Goal: Check status: Check status

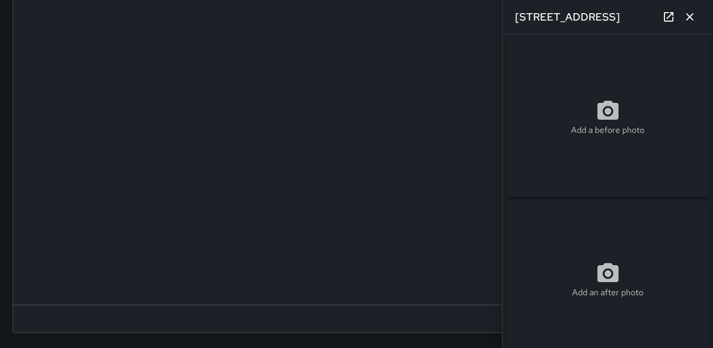
scroll to position [580, 0]
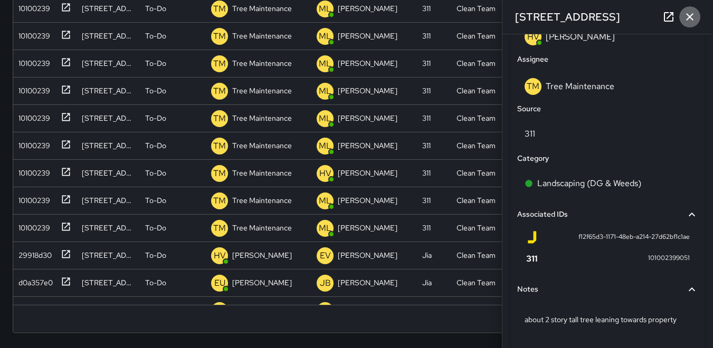
click at [687, 15] on icon "button" at bounding box center [689, 17] width 13 height 13
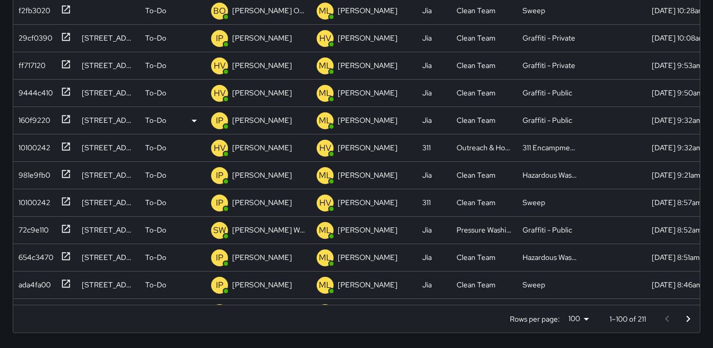
scroll to position [0, 0]
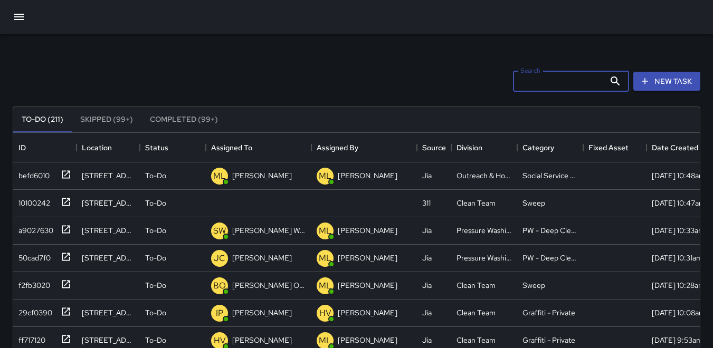
click at [517, 82] on input "Search" at bounding box center [559, 81] width 92 height 21
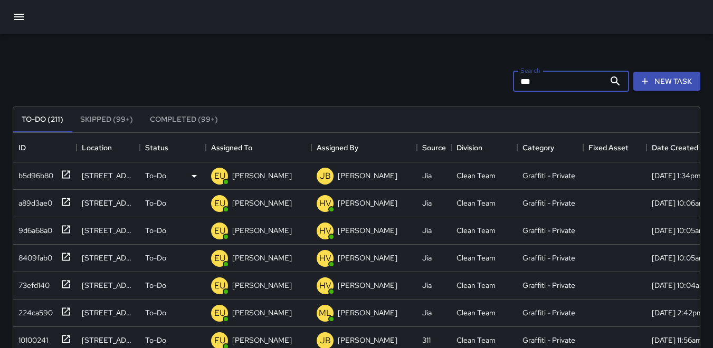
type input "***"
click at [41, 175] on div "b5d96b80" at bounding box center [33, 173] width 39 height 15
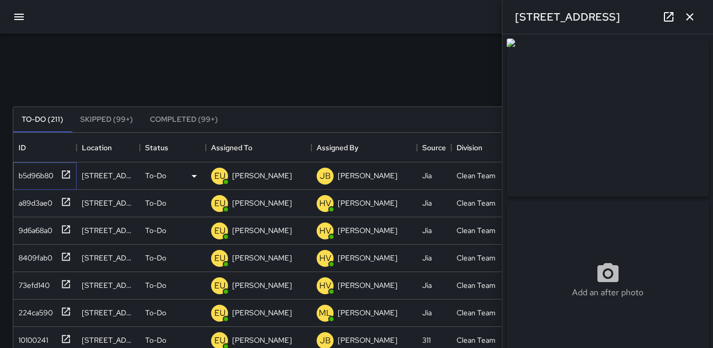
type input "**********"
click at [217, 175] on p "EU" at bounding box center [219, 176] width 11 height 13
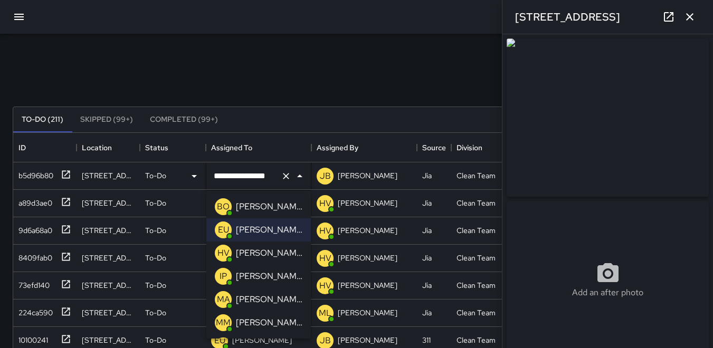
click at [222, 276] on p "IP" at bounding box center [222, 276] width 7 height 13
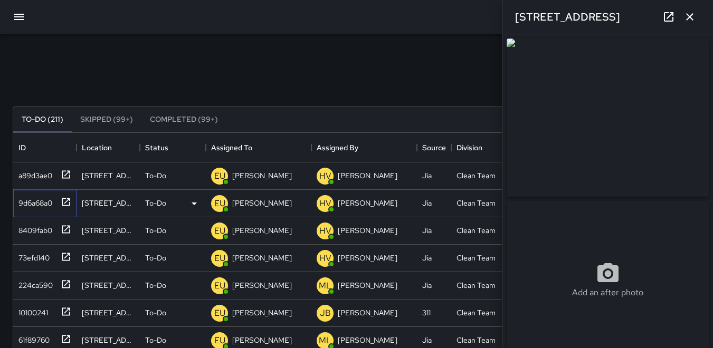
click at [46, 205] on div "9d6a68a0" at bounding box center [33, 201] width 38 height 15
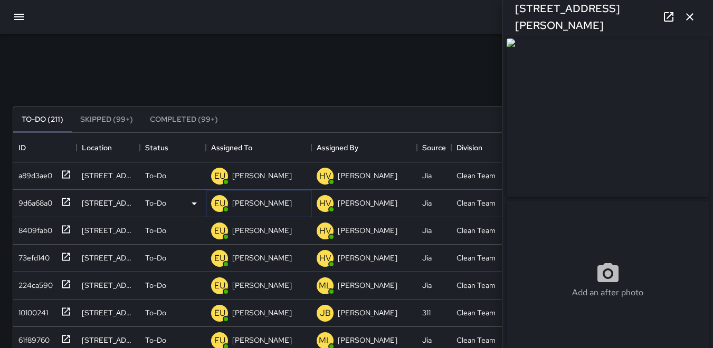
click at [218, 202] on p "EU" at bounding box center [219, 203] width 11 height 13
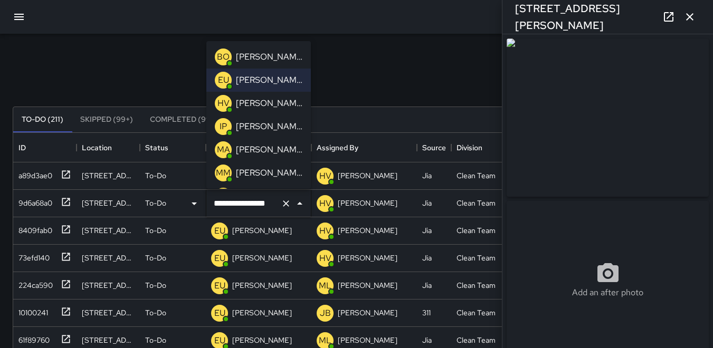
click at [222, 129] on p "IP" at bounding box center [222, 126] width 7 height 13
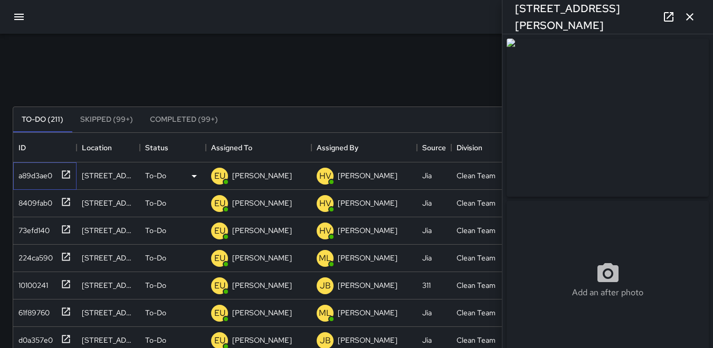
click at [24, 174] on div "a89d3ae0" at bounding box center [33, 173] width 38 height 15
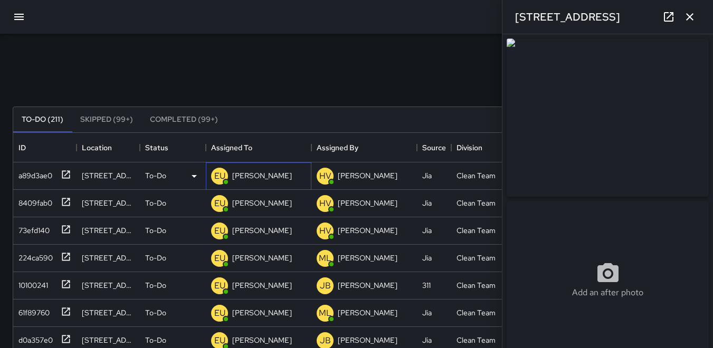
click at [216, 175] on p "EU" at bounding box center [219, 176] width 11 height 13
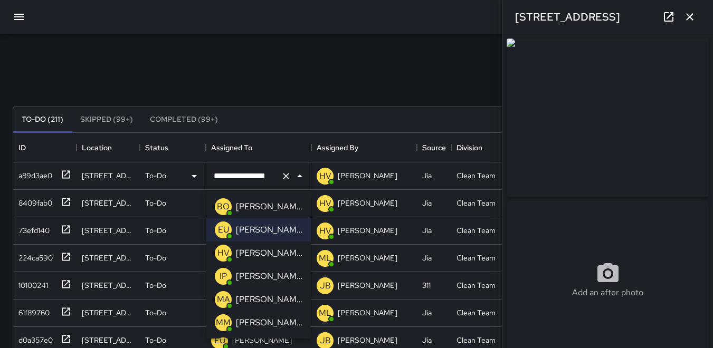
click at [223, 275] on p "IP" at bounding box center [222, 276] width 7 height 13
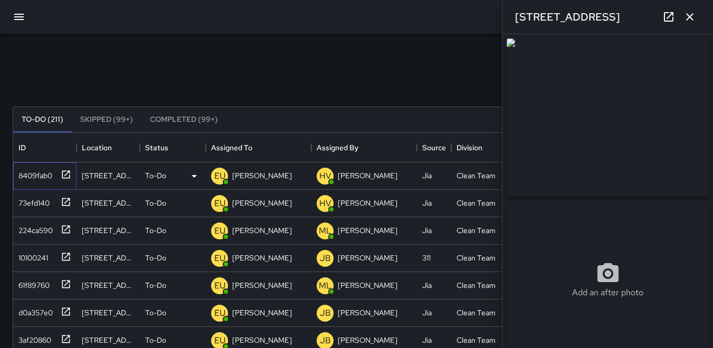
click at [41, 175] on div "8409fab0" at bounding box center [33, 173] width 38 height 15
type input "**********"
click at [214, 172] on p "EU" at bounding box center [219, 176] width 11 height 13
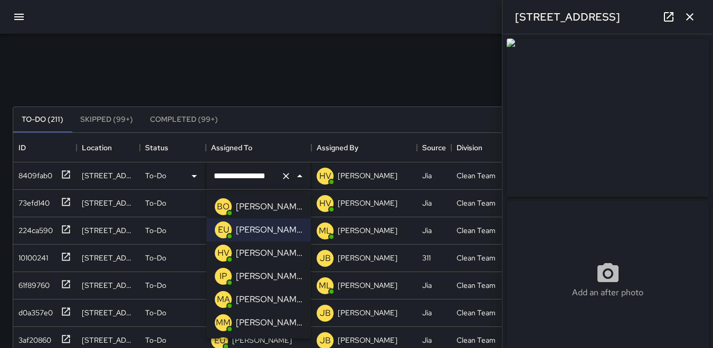
click at [224, 270] on p "IP" at bounding box center [222, 276] width 7 height 13
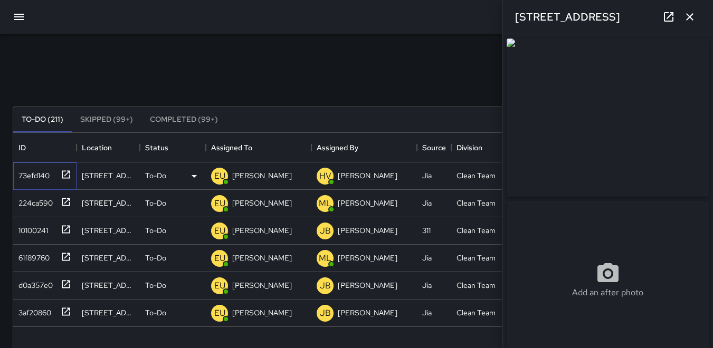
click at [28, 172] on div "73efd140" at bounding box center [31, 173] width 35 height 15
type input "**********"
click at [217, 176] on p "EU" at bounding box center [219, 176] width 11 height 13
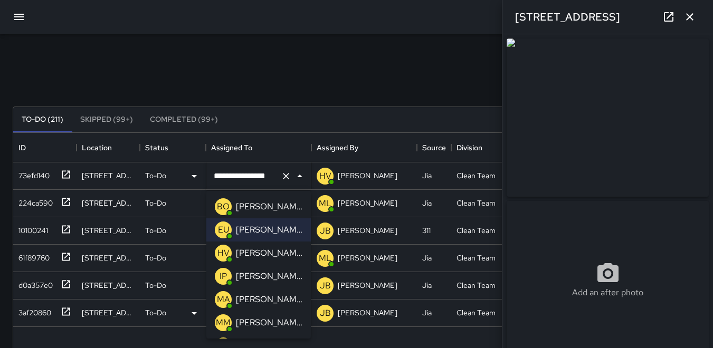
click at [217, 273] on div "IP" at bounding box center [223, 276] width 17 height 17
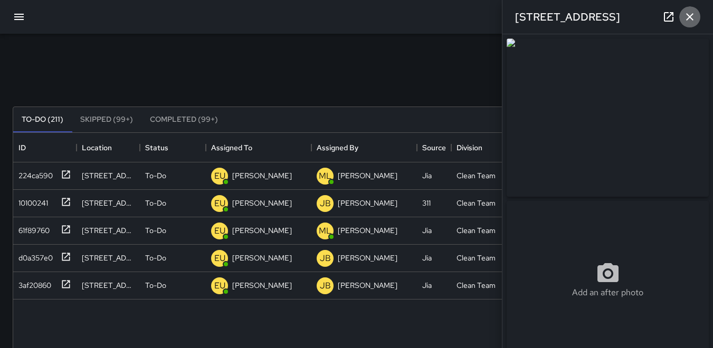
click at [685, 15] on icon "button" at bounding box center [689, 17] width 13 height 13
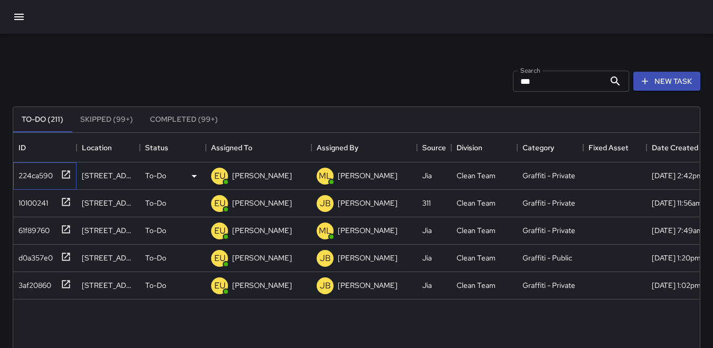
click at [39, 174] on div "224ca590" at bounding box center [33, 173] width 39 height 15
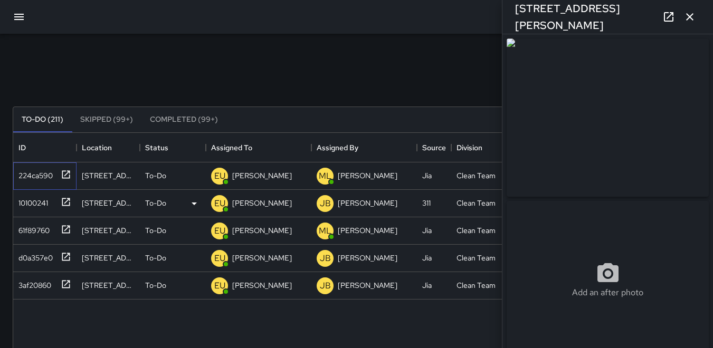
type input "**********"
click at [219, 176] on p "EU" at bounding box center [219, 176] width 11 height 13
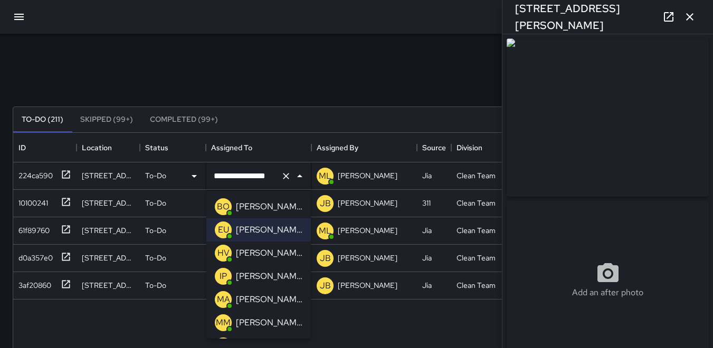
click at [222, 275] on p "IP" at bounding box center [222, 276] width 7 height 13
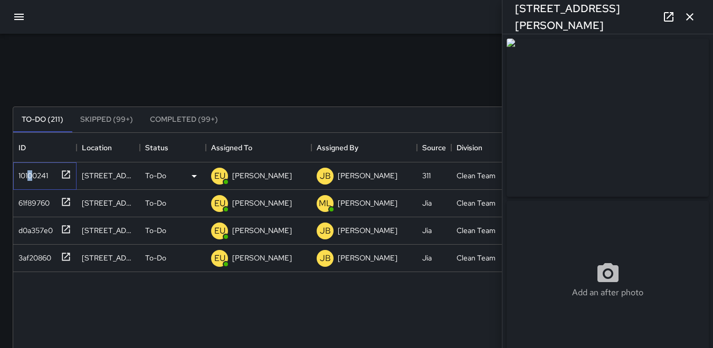
drag, startPoint x: 27, startPoint y: 171, endPoint x: 124, endPoint y: 186, distance: 98.2
click at [34, 171] on div "10100241" at bounding box center [31, 173] width 34 height 15
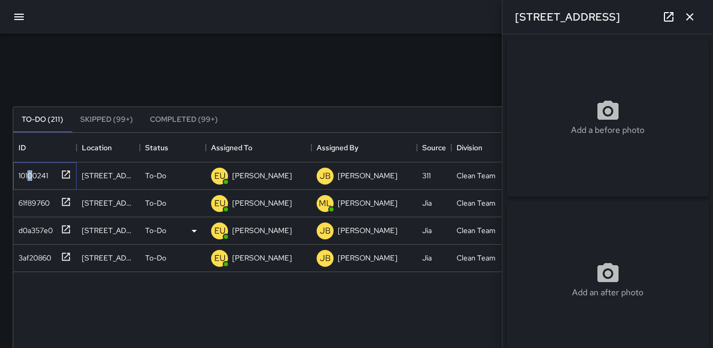
type input "**********"
drag, startPoint x: 693, startPoint y: 22, endPoint x: 686, endPoint y: 25, distance: 7.8
click at [693, 22] on icon "button" at bounding box center [689, 17] width 13 height 13
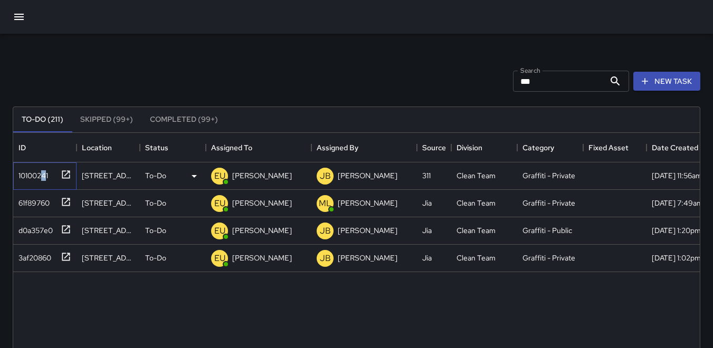
click at [45, 175] on div "10100241" at bounding box center [31, 173] width 34 height 15
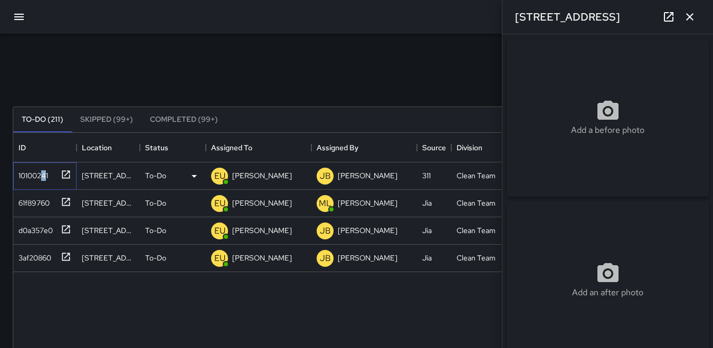
type input "**********"
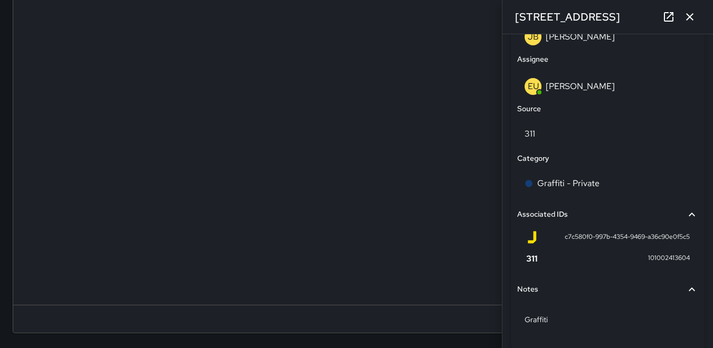
scroll to position [616, 0]
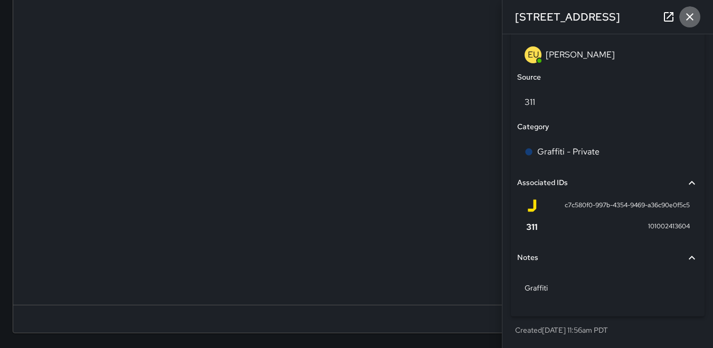
click at [688, 16] on icon "button" at bounding box center [689, 16] width 7 height 7
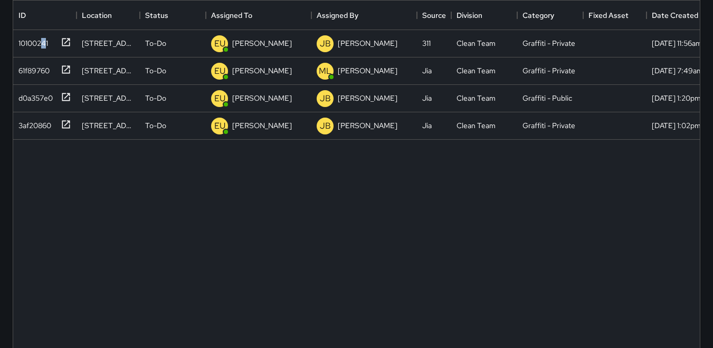
scroll to position [117, 0]
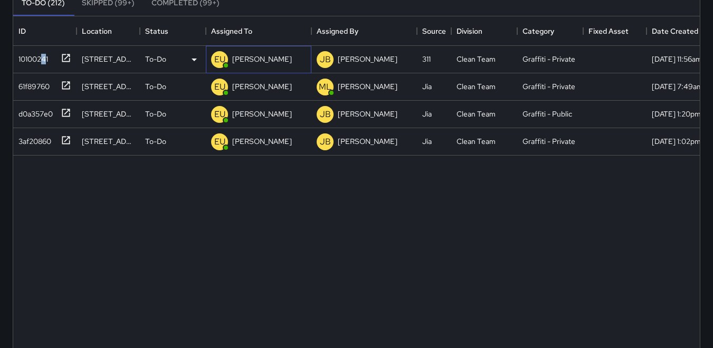
click at [219, 60] on p "EU" at bounding box center [219, 59] width 11 height 13
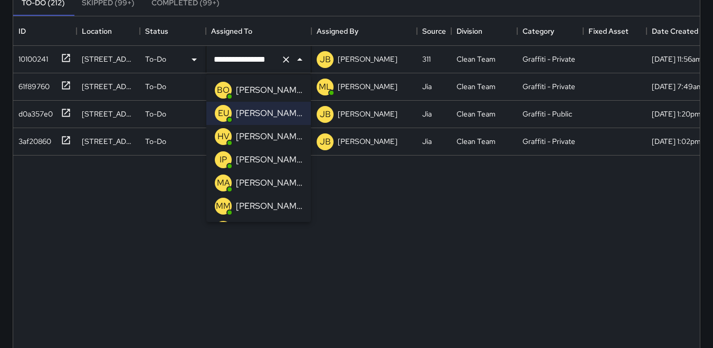
click at [223, 158] on p "IP" at bounding box center [222, 160] width 7 height 13
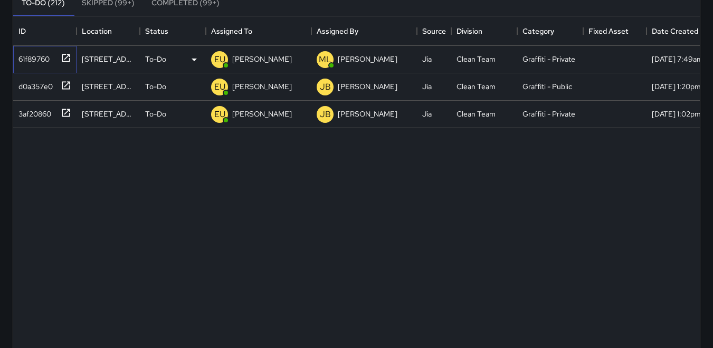
click at [31, 59] on div "61f89760" at bounding box center [31, 57] width 35 height 15
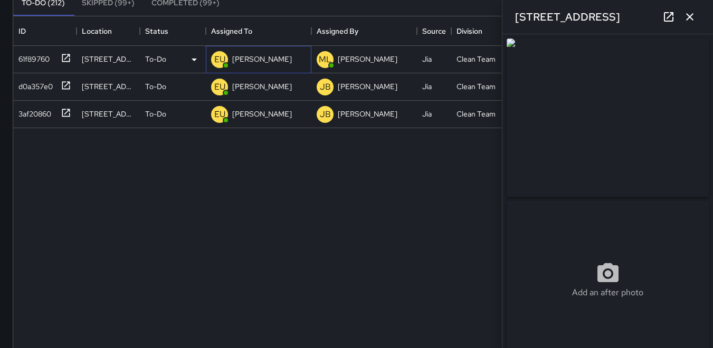
click at [222, 61] on p "EU" at bounding box center [219, 59] width 11 height 13
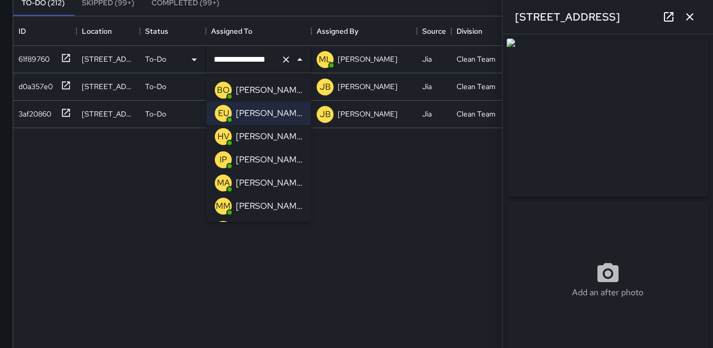
click at [226, 160] on p "IP" at bounding box center [222, 160] width 7 height 13
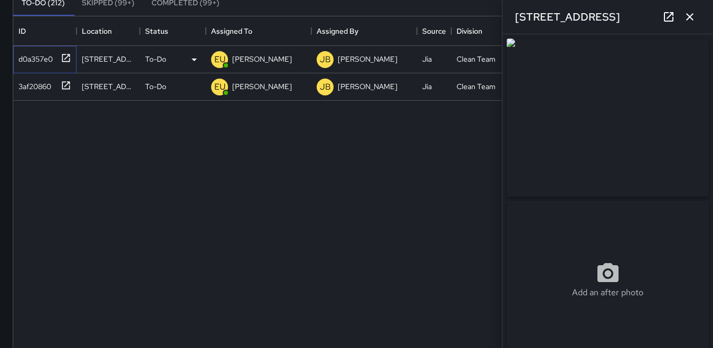
click at [32, 56] on div "d0a357e0" at bounding box center [33, 57] width 39 height 15
click at [217, 58] on p "EU" at bounding box center [219, 59] width 11 height 13
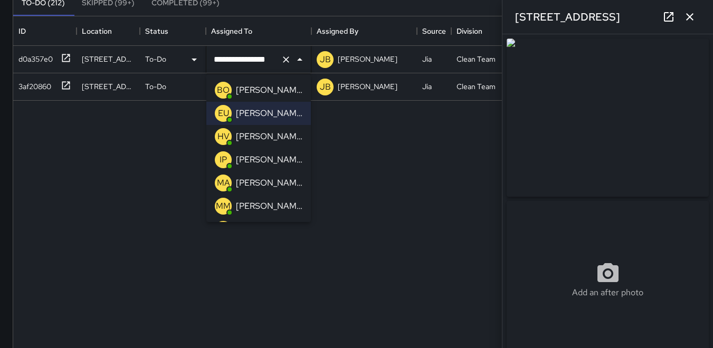
click at [226, 154] on p "IP" at bounding box center [222, 160] width 7 height 13
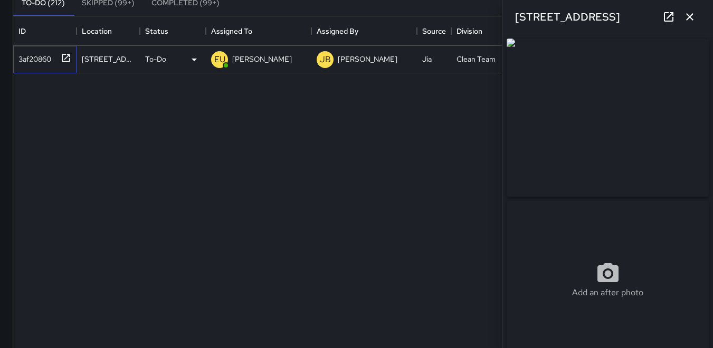
click at [42, 60] on div "3af20860" at bounding box center [32, 57] width 37 height 15
type input "**********"
click at [218, 61] on p "EU" at bounding box center [219, 59] width 11 height 13
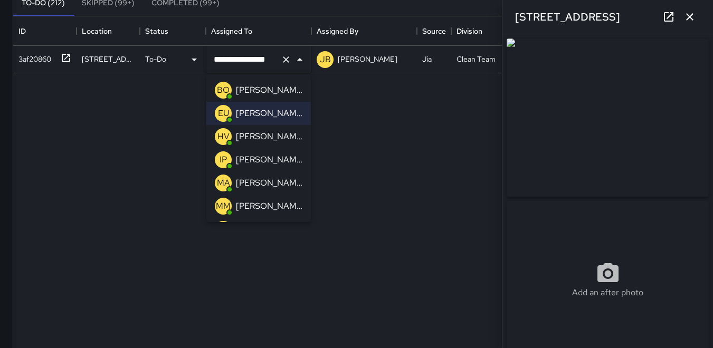
drag, startPoint x: 220, startPoint y: 156, endPoint x: 251, endPoint y: 150, distance: 31.1
click at [220, 156] on p "IP" at bounding box center [222, 160] width 7 height 13
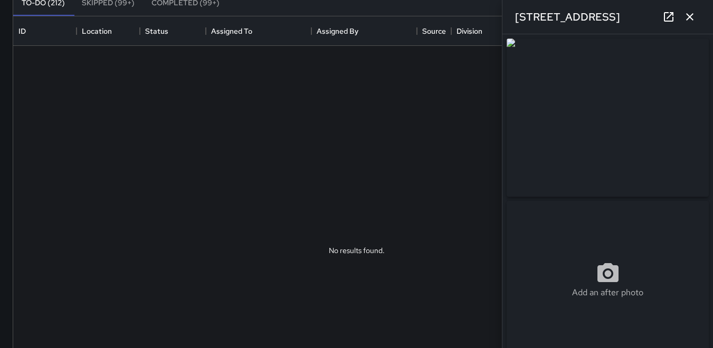
click at [693, 22] on icon "button" at bounding box center [689, 17] width 13 height 13
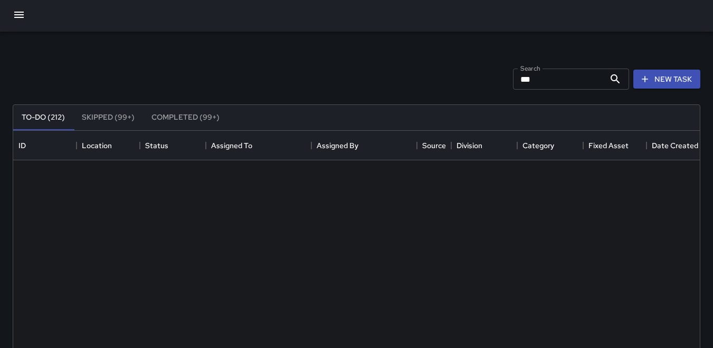
scroll to position [0, 0]
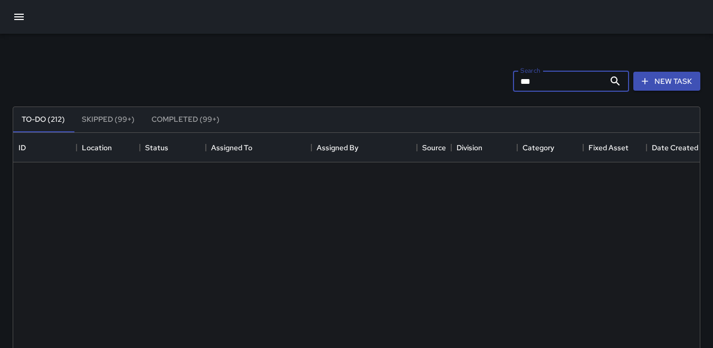
click at [534, 82] on input "***" at bounding box center [559, 81] width 92 height 21
type input "*"
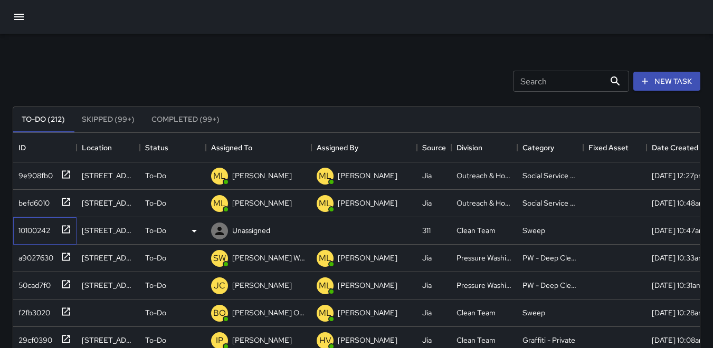
click at [23, 237] on div "10100242" at bounding box center [44, 230] width 63 height 27
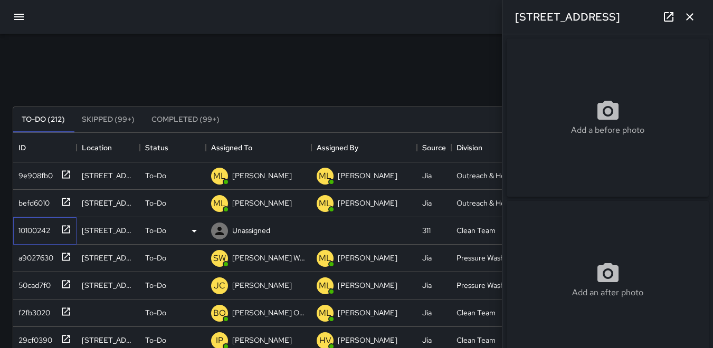
type input "**********"
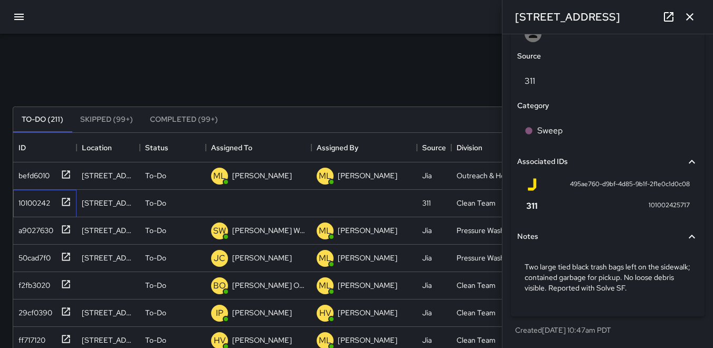
scroll to position [588, 0]
click at [194, 202] on icon at bounding box center [194, 203] width 13 height 13
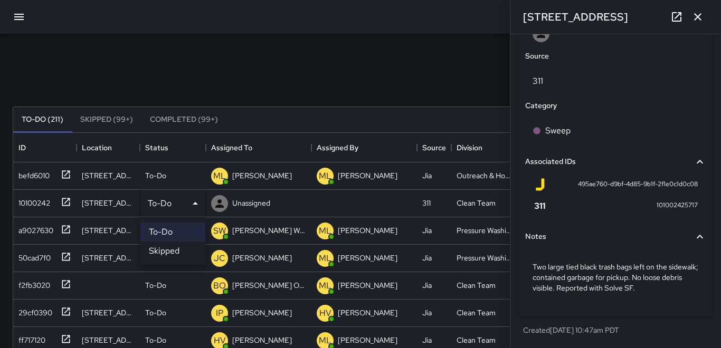
click at [171, 250] on li "Skipped" at bounding box center [172, 251] width 65 height 19
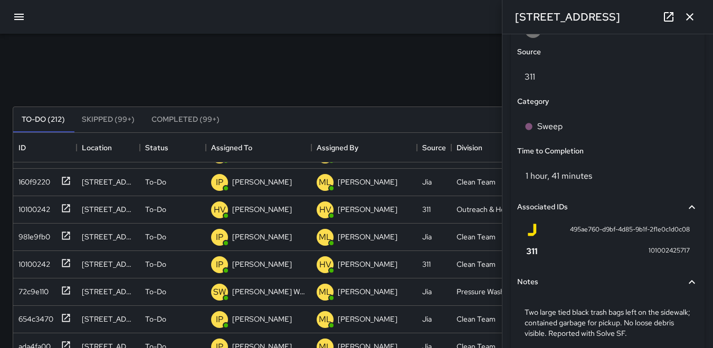
scroll to position [405, 0]
